Goal: Task Accomplishment & Management: Use online tool/utility

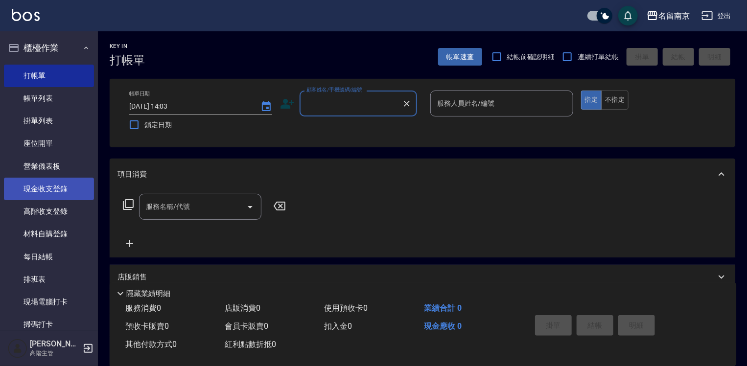
click at [59, 190] on link "現金收支登錄" at bounding box center [49, 189] width 90 height 23
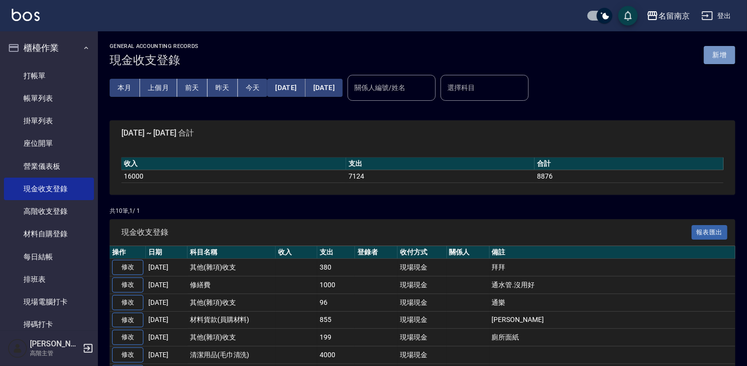
click at [719, 52] on button "新增" at bounding box center [719, 55] width 31 height 18
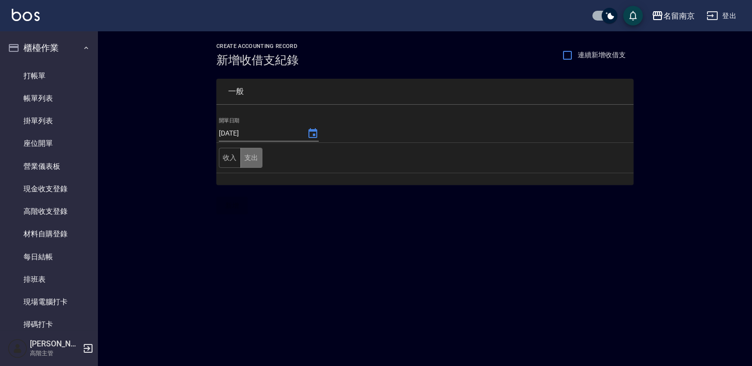
click at [249, 155] on button "支出" at bounding box center [251, 158] width 22 height 20
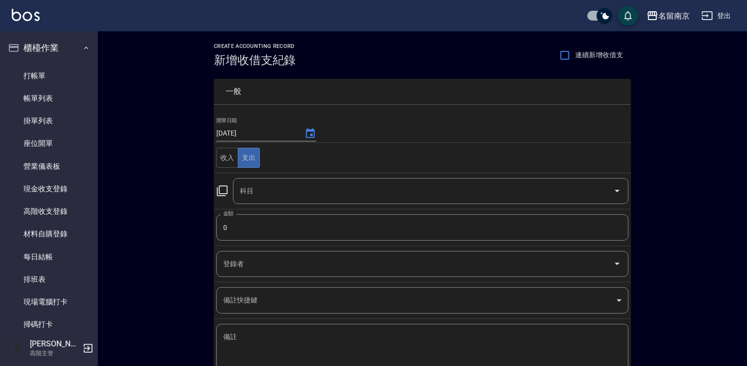
click at [223, 189] on icon at bounding box center [222, 191] width 12 height 12
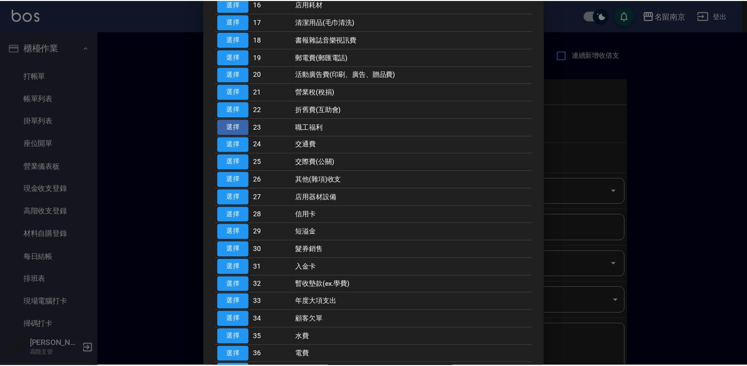
scroll to position [398, 0]
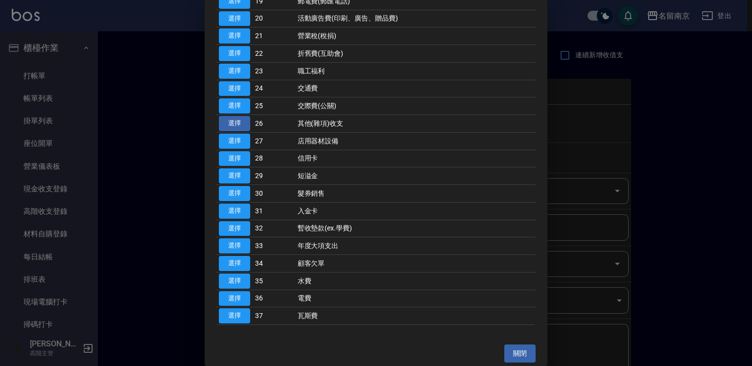
click at [239, 117] on button "選擇" at bounding box center [234, 123] width 31 height 15
type input "26 其他(雜項)收支"
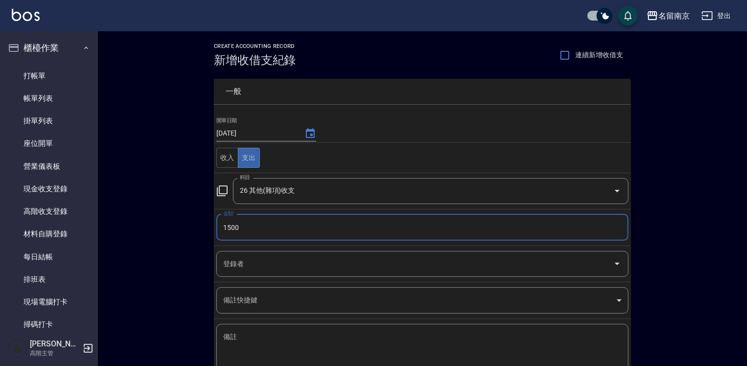
type input "1500"
click at [261, 344] on textarea "備註" at bounding box center [422, 348] width 398 height 33
type textarea "3"
click at [172, 69] on div "CREATE ACCOUNTING RECORD 新增收借支紀錄 連續新增收借支 一般 開單日期 [DATE] 收入 支出 科目 26 其他(雜項)收支 科目…" at bounding box center [422, 231] width 649 height 401
click at [360, 350] on textarea "備註" at bounding box center [422, 348] width 398 height 33
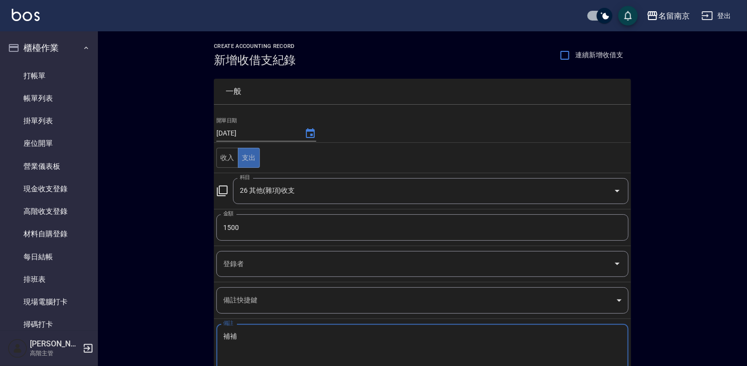
click at [220, 338] on div "補 x 備註" at bounding box center [422, 348] width 412 height 49
type textarea "補"
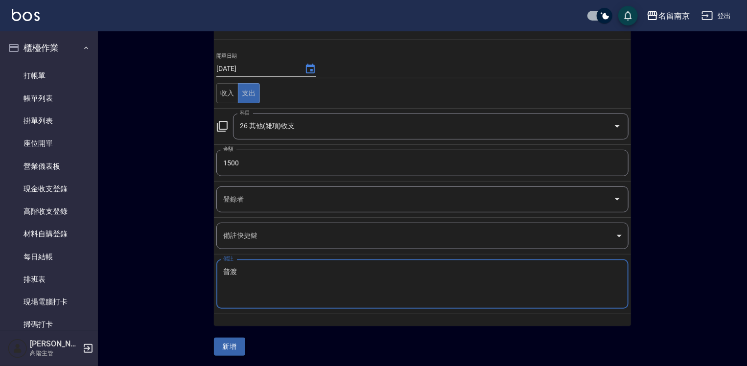
type textarea "普渡"
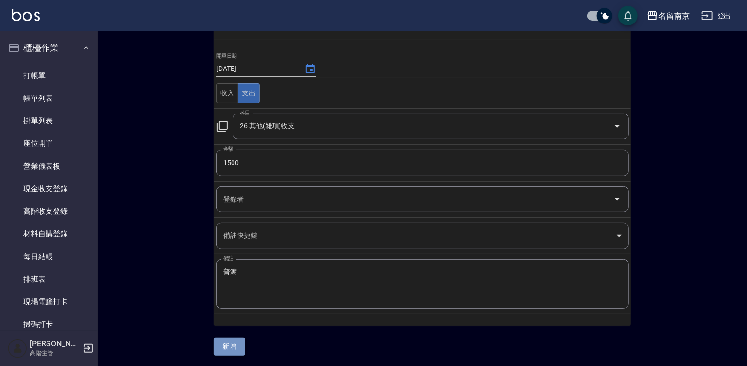
click at [238, 342] on button "新增" at bounding box center [229, 347] width 31 height 18
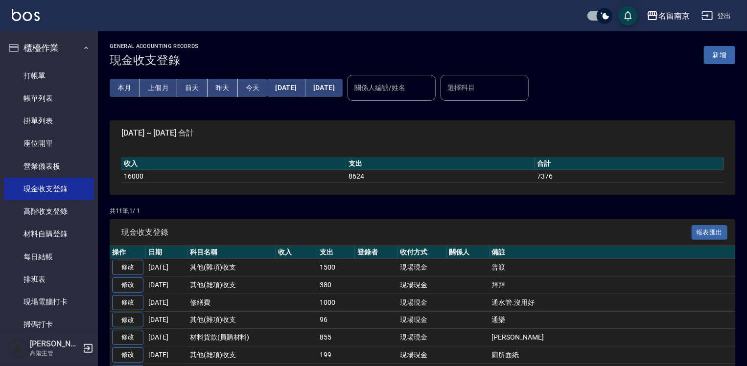
scroll to position [98, 0]
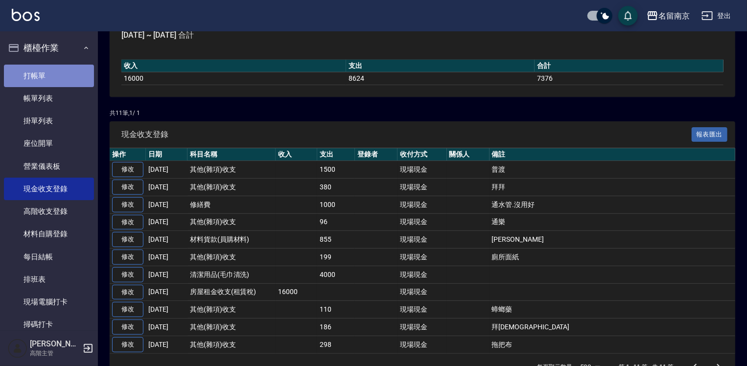
click at [60, 73] on link "打帳單" at bounding box center [49, 76] width 90 height 23
